Goal: Transaction & Acquisition: Obtain resource

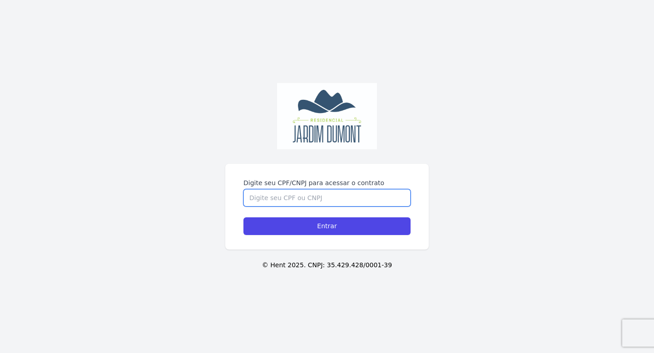
click at [277, 189] on input "Digite seu CPF/CNPJ para acessar o contrato" at bounding box center [326, 197] width 167 height 17
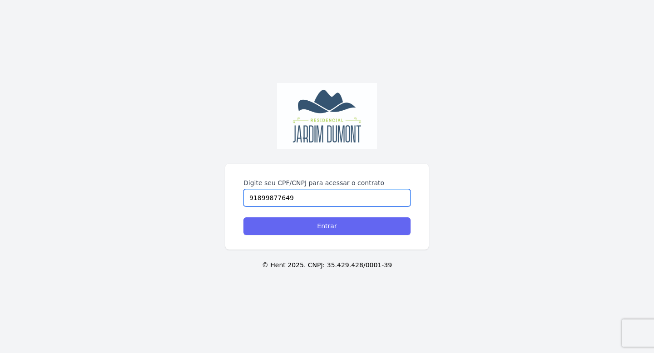
type input "91899877649"
click at [288, 224] on input "Entrar" at bounding box center [326, 227] width 167 height 18
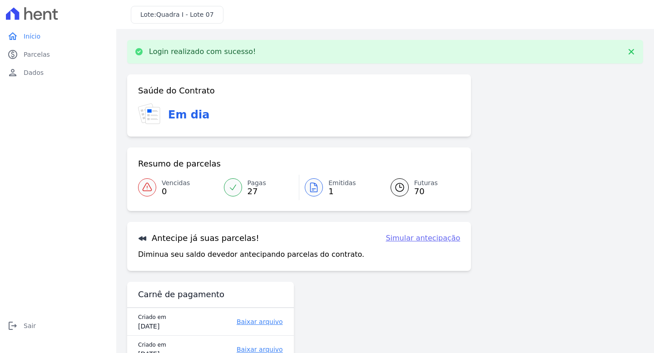
scroll to position [29, 0]
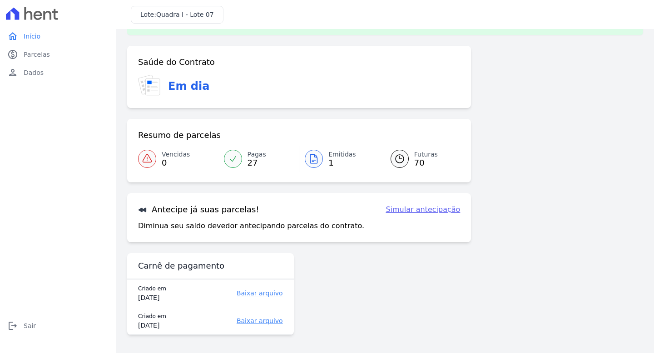
click at [332, 163] on span "1" at bounding box center [342, 162] width 28 height 7
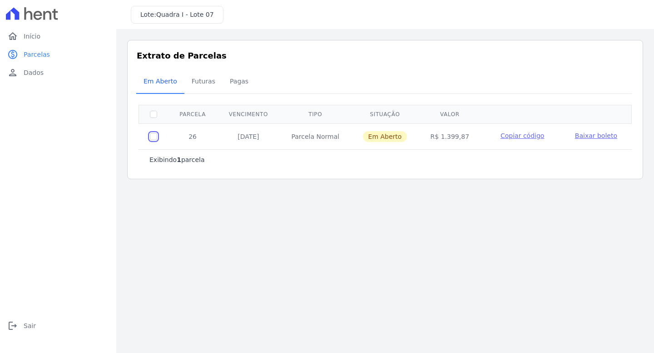
click at [154, 134] on input "checkbox" at bounding box center [153, 136] width 7 height 7
checkbox input "true"
click at [591, 134] on span "Baixar boleto" at bounding box center [596, 135] width 42 height 7
